Goal: Information Seeking & Learning: Find specific fact

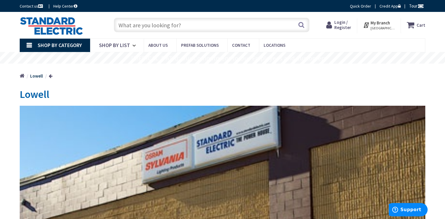
click at [166, 25] on input "text" at bounding box center [212, 25] width 196 height 14
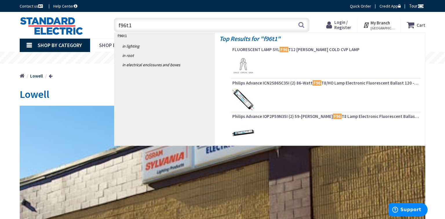
type input "f96t12"
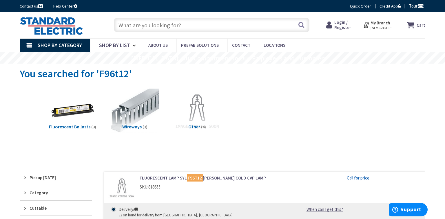
click at [199, 22] on input "text" at bounding box center [212, 25] width 196 height 14
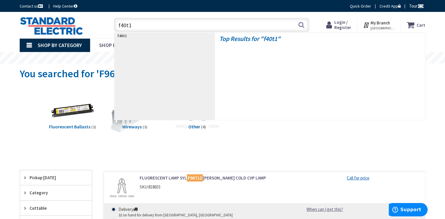
type input "f40t12"
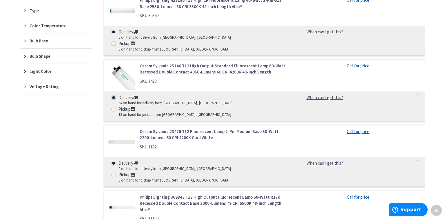
scroll to position [251, 0]
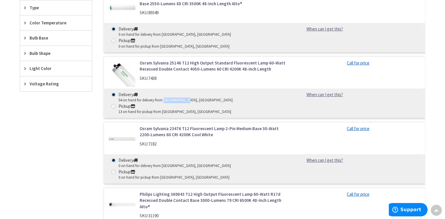
drag, startPoint x: 164, startPoint y: 78, endPoint x: 186, endPoint y: 77, distance: 22.1
click at [186, 97] on div "54 on hand for delivery from Stoughton, MA" at bounding box center [176, 100] width 114 height 6
copy div "Stoughton, MA"
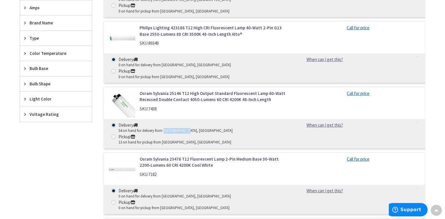
scroll to position [98, 0]
